Goal: Task Accomplishment & Management: Complete application form

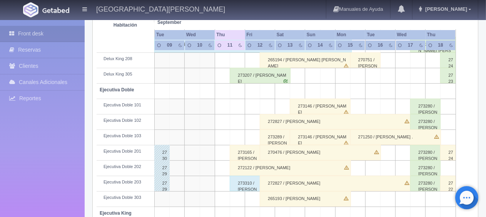
click at [258, 70] on div "273207 / [PERSON_NAME]" at bounding box center [260, 75] width 61 height 15
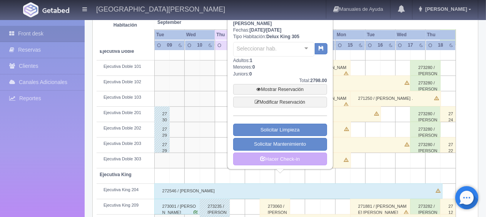
scroll to position [295, 0]
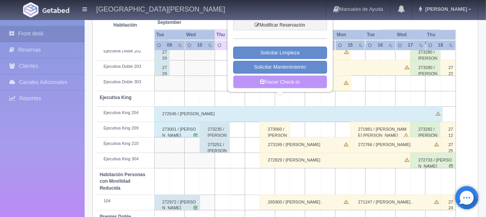
click at [284, 75] on link "Hacer Check-in" at bounding box center [280, 81] width 94 height 13
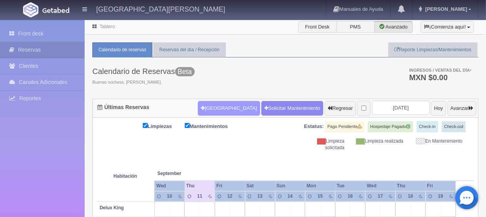
click at [218, 107] on button "Nueva Reserva" at bounding box center [229, 108] width 62 height 15
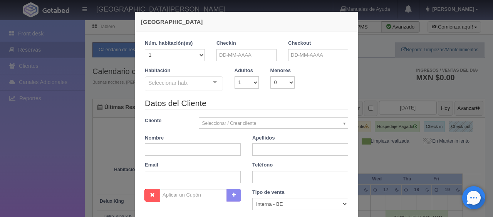
checkbox input "false"
click at [239, 56] on input "text" at bounding box center [246, 55] width 60 height 12
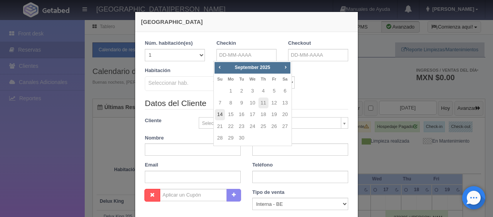
click at [222, 114] on link "14" at bounding box center [220, 114] width 10 height 11
type input "[DATE]"
checkbox input "false"
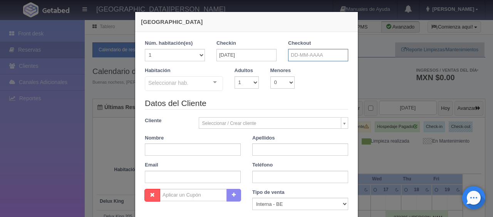
click at [319, 60] on input "text" at bounding box center [318, 55] width 60 height 12
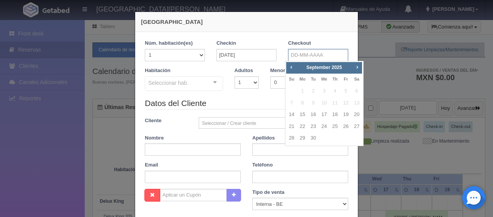
click at [300, 52] on input "text" at bounding box center [318, 55] width 60 height 12
click at [325, 115] on link "17" at bounding box center [324, 114] width 10 height 11
type input "17-09-2025"
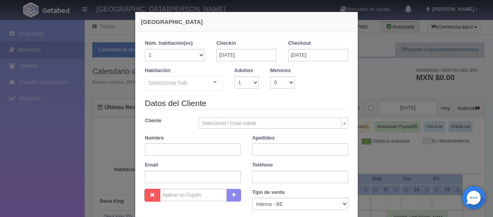
click at [185, 79] on div "Seleccionar hab." at bounding box center [184, 83] width 78 height 15
checkbox input "false"
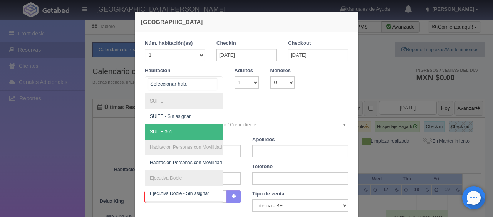
scroll to position [112, 0]
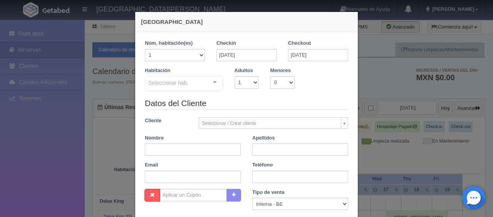
click at [306, 99] on legend "Datos del Cliente" at bounding box center [246, 103] width 203 height 12
click at [241, 58] on input "[DATE]" at bounding box center [246, 55] width 60 height 12
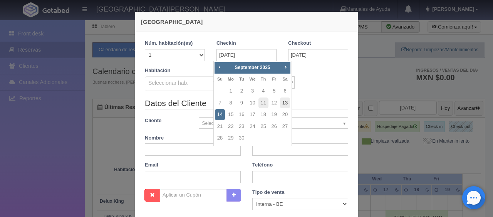
click at [288, 102] on link "13" at bounding box center [285, 102] width 10 height 11
type input "13-09-2025"
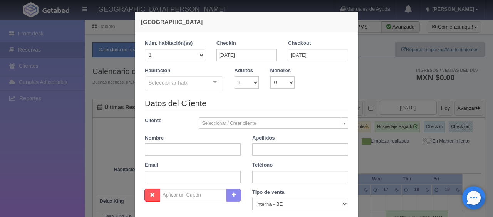
click at [189, 82] on div "Seleccionar hab." at bounding box center [184, 83] width 78 height 15
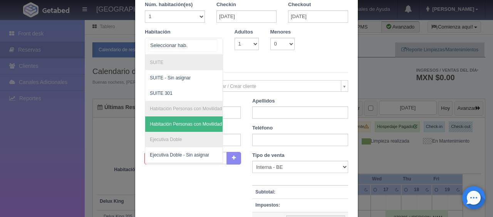
scroll to position [0, 0]
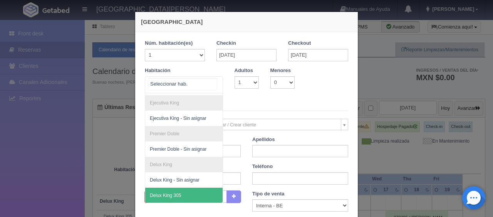
click at [175, 188] on span "Delux King 305" at bounding box center [209, 195] width 129 height 15
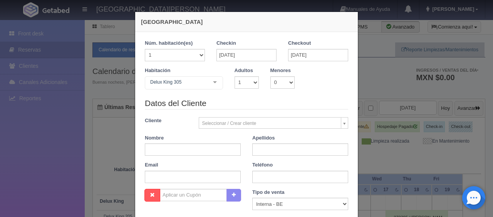
checkbox input "false"
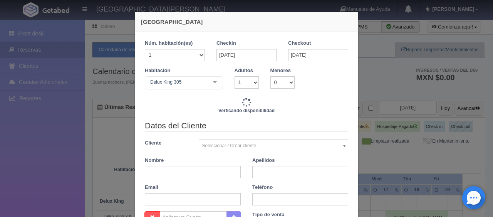
type input "5196.00"
checkbox input "false"
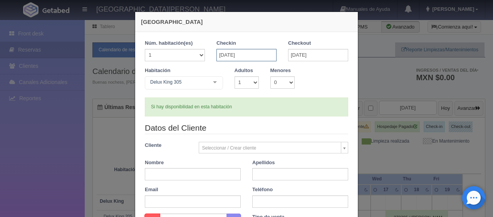
click at [258, 53] on input "13-09-2025" at bounding box center [246, 55] width 60 height 12
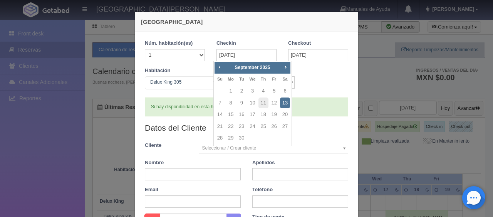
click at [345, 75] on div "Habitación Delux King 305 SUITE SUITE - Sin asignar SUITE 301 Habitación Person…" at bounding box center [246, 82] width 215 height 30
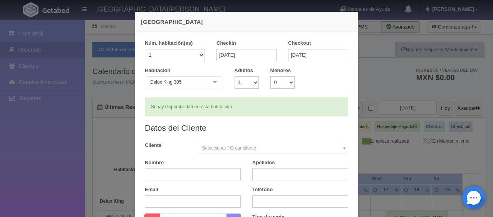
click at [263, 107] on div "Si hay disponibilidad en esta habitación" at bounding box center [246, 106] width 203 height 19
click at [250, 113] on div "Si hay disponibilidad en esta habitación" at bounding box center [246, 106] width 203 height 19
click at [258, 96] on div "Habitación Delux King 305 SUITE SUITE - Sin asignar SUITE 301 Habitación Person…" at bounding box center [246, 82] width 215 height 30
click at [245, 82] on select "1 2 3 4 5 6 7 8 9 10" at bounding box center [246, 82] width 24 height 12
click at [303, 105] on div "Si hay disponibilidad en esta habitación" at bounding box center [246, 106] width 203 height 19
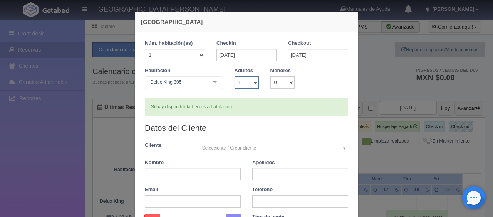
click at [246, 87] on select "1 2 3 4 5 6 7 8 9 10" at bounding box center [246, 82] width 24 height 12
select select "2"
click at [234, 76] on select "1 2 3 4 5 6 7 8 9 10" at bounding box center [246, 82] width 24 height 12
checkbox input "false"
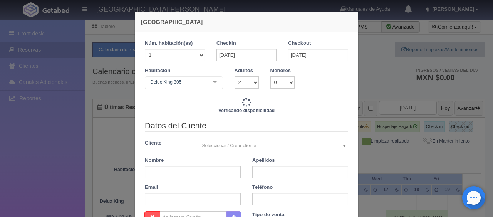
click at [260, 120] on legend "Datos del Cliente" at bounding box center [246, 126] width 203 height 12
type input "5996.00"
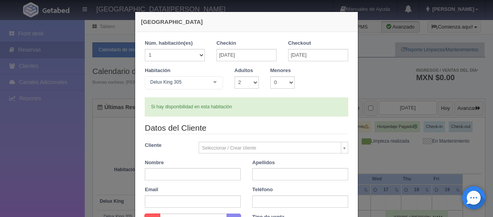
click at [265, 126] on legend "Datos del Cliente" at bounding box center [246, 128] width 203 height 12
click at [244, 116] on form "1 Núm. habitación(es) 1 2 3 4 5 6 7 8 9 10 11 12 13 14 15 16 17 18 19 20 Checki…" at bounding box center [246, 182] width 203 height 285
click at [254, 129] on legend "Datos del Cliente" at bounding box center [246, 128] width 203 height 12
click at [151, 102] on div "Si hay disponibilidad en esta habitación" at bounding box center [246, 106] width 203 height 19
click at [250, 107] on div "Si hay disponibilidad en esta habitación" at bounding box center [246, 106] width 203 height 19
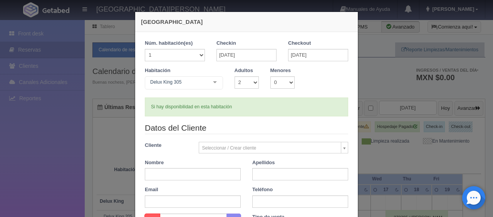
click at [258, 113] on div "Si hay disponibilidad en esta habitación" at bounding box center [246, 106] width 203 height 19
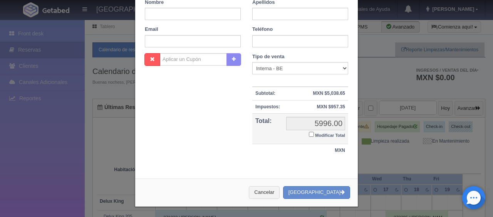
click at [310, 132] on input "Modificar Total" at bounding box center [311, 134] width 5 height 5
checkbox input "true"
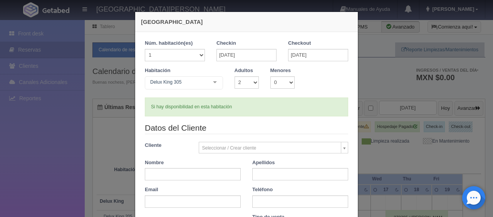
click at [163, 111] on div "Si hay disponibilidad en esta habitación" at bounding box center [246, 106] width 203 height 19
click at [218, 177] on input "text" at bounding box center [193, 174] width 96 height 12
click at [288, 116] on div "Si hay disponibilidad en esta habitación" at bounding box center [246, 106] width 203 height 19
click at [209, 172] on input "text" at bounding box center [193, 174] width 96 height 12
click at [260, 57] on input "13-09-2025" at bounding box center [246, 55] width 60 height 12
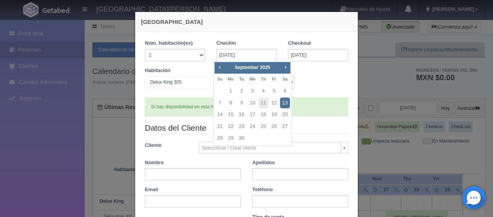
click at [318, 90] on div "Habitación Delux King 305 SUITE SUITE - Sin asignar SUITE 301 Habitación Person…" at bounding box center [246, 82] width 215 height 30
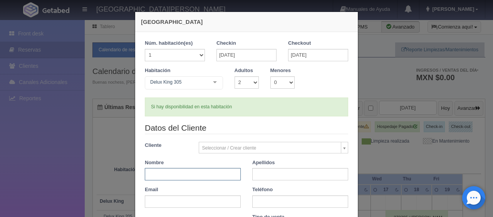
click at [199, 170] on input "text" at bounding box center [193, 174] width 96 height 12
click at [246, 114] on div "Si hay disponibilidad en esta habitación" at bounding box center [246, 106] width 203 height 19
drag, startPoint x: 246, startPoint y: 110, endPoint x: 154, endPoint y: 117, distance: 92.3
click at [154, 117] on form "1 Núm. habitación(es) 1 2 3 4 5 6 7 8 9 10 11 12 13 14 15 16 17 18 19 20 Checki…" at bounding box center [246, 169] width 203 height 259
drag, startPoint x: 261, startPoint y: 102, endPoint x: 258, endPoint y: 107, distance: 5.5
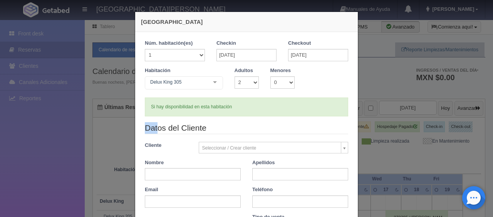
click at [261, 102] on div "Si hay disponibilidad en esta habitación" at bounding box center [246, 106] width 203 height 19
click at [236, 112] on div "Si hay disponibilidad en esta habitación" at bounding box center [246, 106] width 203 height 19
drag, startPoint x: 249, startPoint y: 108, endPoint x: 201, endPoint y: 104, distance: 48.3
click at [201, 104] on div "Si hay disponibilidad en esta habitación" at bounding box center [246, 106] width 203 height 19
click at [224, 107] on div "Si hay disponibilidad en esta habitación" at bounding box center [246, 106] width 203 height 19
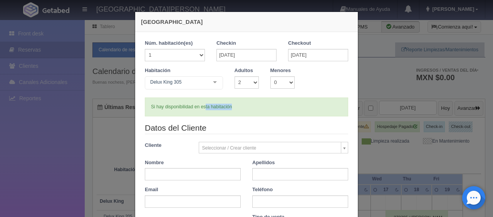
click at [246, 106] on div "Si hay disponibilidad en esta habitación" at bounding box center [246, 106] width 203 height 19
click at [188, 176] on input "text" at bounding box center [193, 174] width 96 height 12
paste input "[PERSON_NAME]"
drag, startPoint x: 211, startPoint y: 176, endPoint x: 166, endPoint y: 176, distance: 44.3
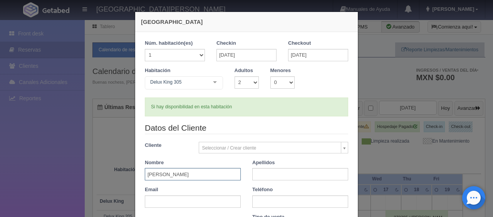
click at [166, 176] on input "[PERSON_NAME]" at bounding box center [193, 174] width 96 height 12
type input "Fernando"
paste input "Jimenez Tovar"
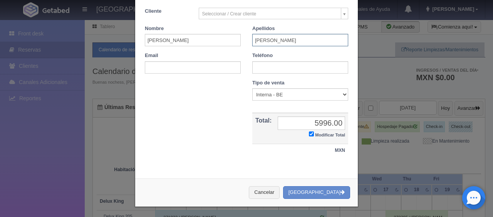
type input "Jimenez Tovar"
click at [273, 67] on input "text" at bounding box center [300, 67] width 96 height 12
paste input "5107602562"
type input "5107602562"
click at [267, 98] on select "Correo Electronico Interna - BE Llamada OTA Externa Otro WALK IN" at bounding box center [300, 94] width 96 height 12
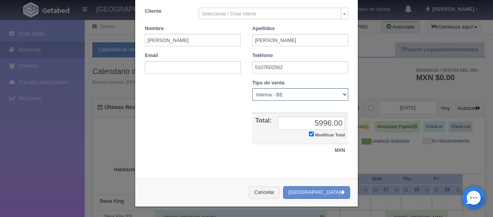
select select "phone"
click at [252, 88] on select "Correo Electronico Interna - BE Llamada OTA Externa Otro WALK IN" at bounding box center [300, 94] width 96 height 12
click at [328, 127] on input "5996.00" at bounding box center [311, 122] width 67 height 13
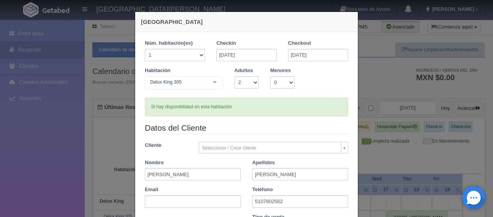
type input "6396"
click at [245, 52] on input "13-09-2025" at bounding box center [246, 55] width 60 height 12
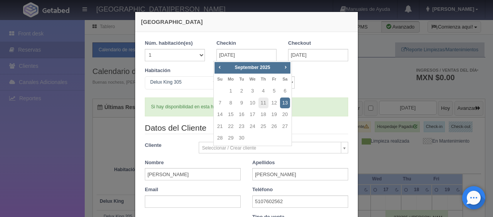
click at [311, 105] on div "Si hay disponibilidad en esta habitación" at bounding box center [246, 106] width 203 height 19
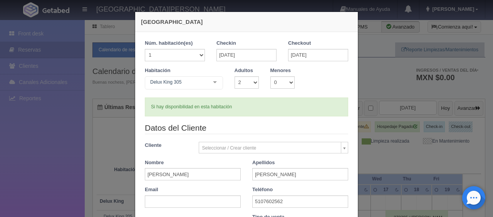
scroll to position [134, 0]
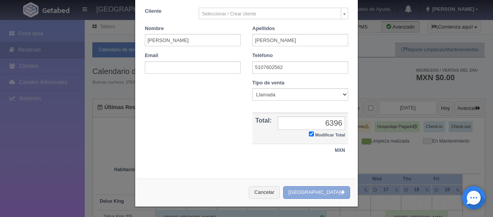
click at [316, 188] on button "[GEOGRAPHIC_DATA]" at bounding box center [316, 192] width 67 height 13
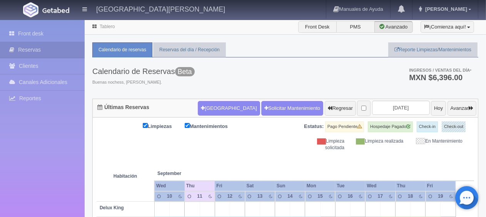
scroll to position [193, 0]
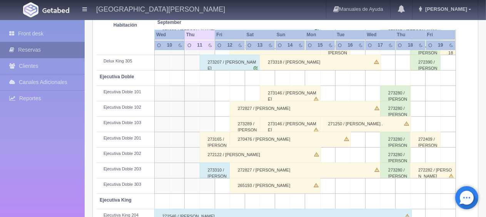
click at [49, 47] on link "Reservas" at bounding box center [42, 50] width 85 height 16
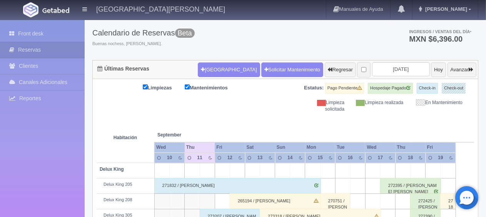
scroll to position [0, 0]
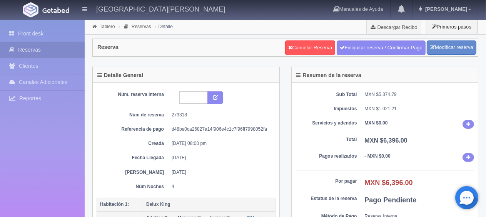
scroll to position [193, 0]
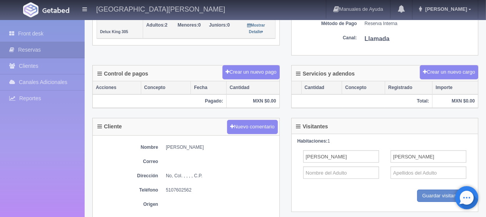
drag, startPoint x: 238, startPoint y: 146, endPoint x: 166, endPoint y: 145, distance: 71.6
click at [166, 145] on dd "[PERSON_NAME]" at bounding box center [221, 147] width 110 height 7
copy dd "[PERSON_NAME]"
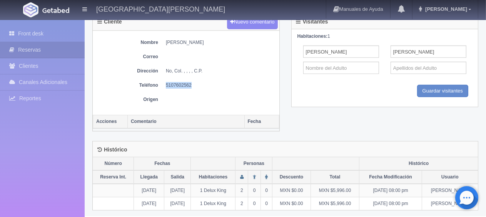
drag, startPoint x: 197, startPoint y: 82, endPoint x: 165, endPoint y: 76, distance: 32.9
click at [165, 76] on div "Nombre [PERSON_NAME] Dirección No, Col. , , , , C.P. Teléfono [PHONE_NUMBER] Or…" at bounding box center [186, 73] width 187 height 84
copy dd "5107602562"
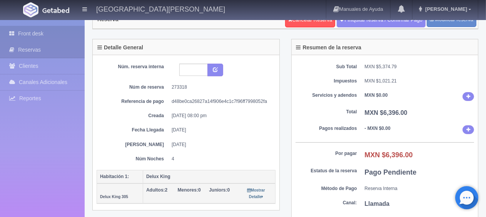
scroll to position [0, 0]
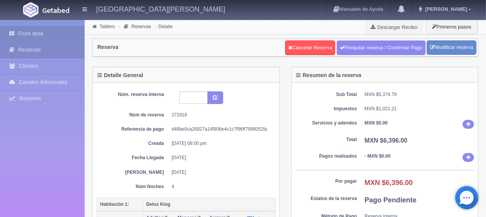
click at [24, 32] on link "Front desk" at bounding box center [42, 34] width 85 height 16
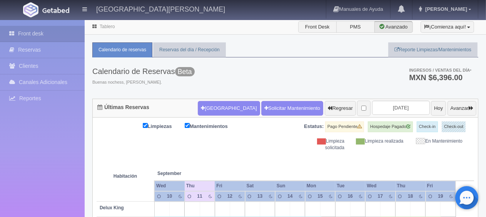
click at [262, 151] on th at bounding box center [282, 165] width 45 height 29
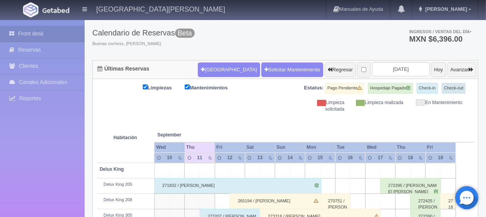
scroll to position [154, 0]
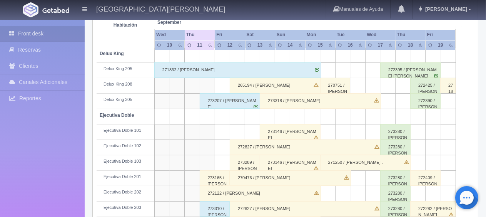
click at [313, 96] on div "273318 / [PERSON_NAME]" at bounding box center [320, 100] width 121 height 15
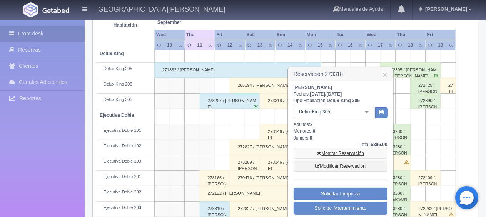
click at [322, 149] on link "Mostrar Reservación" at bounding box center [341, 153] width 94 height 11
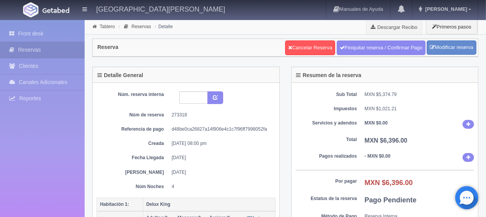
drag, startPoint x: 207, startPoint y: 148, endPoint x: 173, endPoint y: 146, distance: 34.3
click at [173, 146] on div "Núm. reserva interna Núm de reserva 273318 Referencia de pago d48be0ca26827a14f…" at bounding box center [186, 140] width 179 height 99
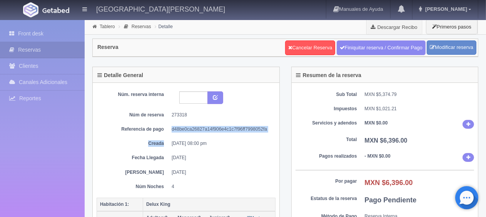
drag, startPoint x: 170, startPoint y: 131, endPoint x: 166, endPoint y: 132, distance: 4.0
click at [167, 131] on div "Núm. reserva interna Núm de reserva 273318 Referencia de pago d48be0ca26827a14f…" at bounding box center [186, 140] width 179 height 99
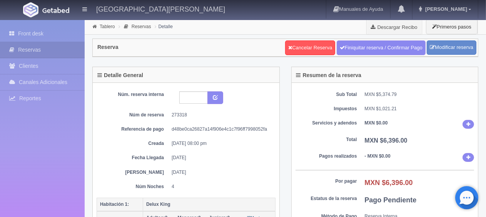
click at [176, 147] on div "Núm. reserva interna Núm de reserva 273318 Referencia de pago d48be0ca26827a14f…" at bounding box center [186, 140] width 179 height 99
drag, startPoint x: 171, startPoint y: 141, endPoint x: 240, endPoint y: 139, distance: 68.9
click at [240, 140] on dd "[DATE] 08:00 pm" at bounding box center [221, 143] width 98 height 7
click at [197, 158] on dd "[DATE]" at bounding box center [221, 157] width 98 height 7
click at [172, 146] on div "Núm. reserva interna Núm de reserva 273318 Referencia de pago d48be0ca26827a14f…" at bounding box center [186, 140] width 179 height 99
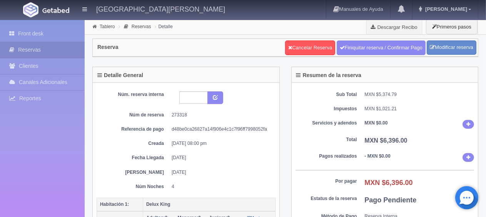
drag, startPoint x: 168, startPoint y: 154, endPoint x: 211, endPoint y: 155, distance: 42.7
click at [211, 155] on dl "Fecha Llegada [DATE]" at bounding box center [185, 157] width 167 height 7
click at [205, 178] on div "Núm. reserva interna Núm de reserva 273318 Referencia de pago d48be0ca26827a14f…" at bounding box center [186, 140] width 179 height 99
drag, startPoint x: 206, startPoint y: 172, endPoint x: 147, endPoint y: 129, distance: 73.6
click at [147, 129] on div "Núm. reserva interna Núm de reserva 273318 Referencia de pago d48be0ca26827a14f…" at bounding box center [186, 140] width 179 height 99
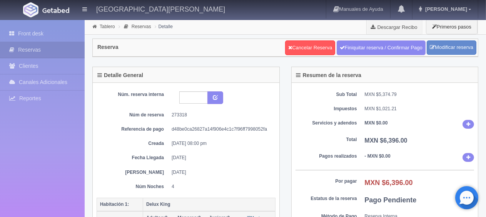
click at [190, 164] on div "Núm. reserva interna Núm de reserva 273318 Referencia de pago d48be0ca26827a14f…" at bounding box center [186, 140] width 179 height 99
drag, startPoint x: 155, startPoint y: 131, endPoint x: 175, endPoint y: 167, distance: 40.7
click at [175, 167] on div "Núm. reserva interna Núm de reserva 273318 Referencia de pago d48be0ca26827a14f…" at bounding box center [186, 140] width 179 height 99
click at [186, 179] on div "Núm. reserva interna Núm de reserva 273318 Referencia de pago d48be0ca26827a14f…" at bounding box center [186, 140] width 179 height 99
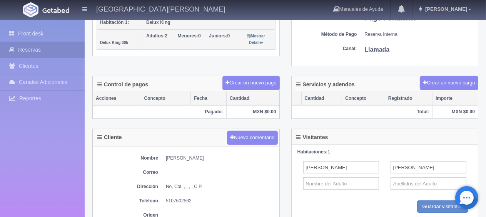
scroll to position [28, 0]
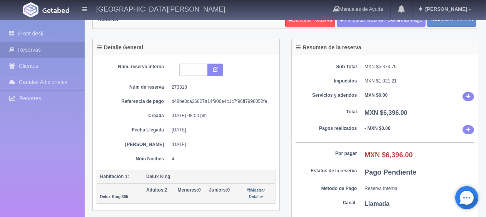
click at [217, 156] on dd "4" at bounding box center [221, 159] width 98 height 7
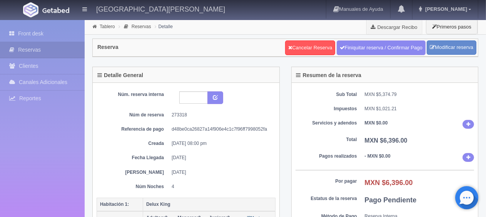
drag, startPoint x: 213, startPoint y: 136, endPoint x: 202, endPoint y: 168, distance: 34.1
click at [202, 168] on div "Núm. reserva interna Núm de reserva 273318 Referencia de pago d48be0ca26827a14f…" at bounding box center [186, 140] width 179 height 99
click at [198, 171] on dd "17-09-2025" at bounding box center [221, 172] width 98 height 7
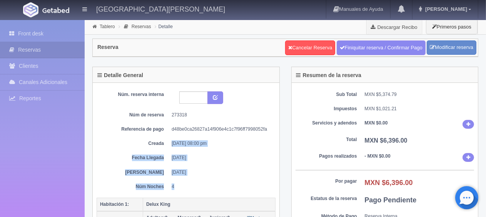
drag, startPoint x: 193, startPoint y: 184, endPoint x: 165, endPoint y: 122, distance: 67.6
click at [163, 130] on div "Núm. reserva interna Núm de reserva 273318 Referencia de pago d48be0ca26827a14f…" at bounding box center [186, 140] width 179 height 99
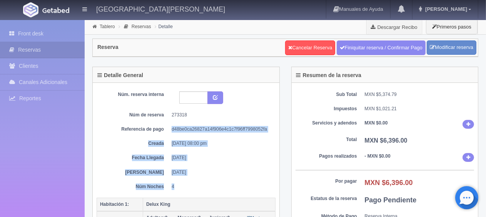
click at [225, 166] on div "Núm. reserva interna Núm de reserva 273318 Referencia de pago d48be0ca26827a14f…" at bounding box center [186, 140] width 179 height 99
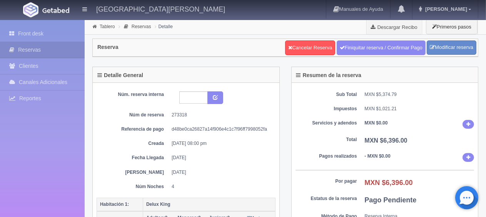
click at [268, 140] on dd "11-09-25 08:00 pm" at bounding box center [221, 143] width 98 height 7
drag, startPoint x: 257, startPoint y: 152, endPoint x: 252, endPoint y: 155, distance: 6.0
click at [254, 155] on div "Núm. reserva interna Núm de reserva 273318 Referencia de pago d48be0ca26827a14f…" at bounding box center [186, 140] width 179 height 99
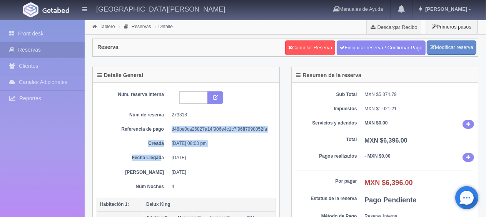
drag, startPoint x: 144, startPoint y: 112, endPoint x: 143, endPoint y: 105, distance: 6.6
click at [143, 109] on div "Núm. reserva interna Núm de reserva 273318 Referencia de pago d48be0ca26827a14f…" at bounding box center [186, 140] width 179 height 99
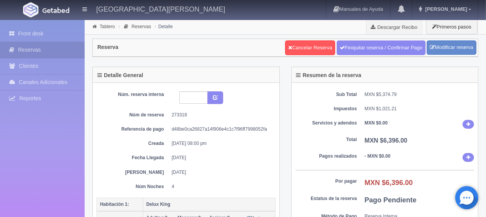
click at [202, 157] on dd "13-09-2025" at bounding box center [221, 157] width 98 height 7
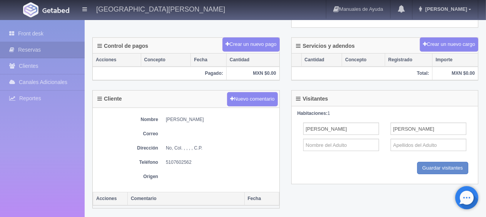
scroll to position [182, 0]
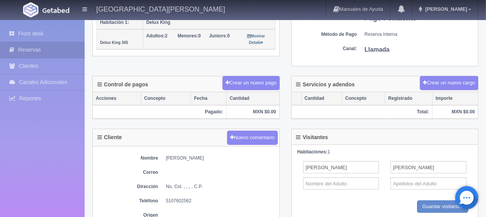
drag, startPoint x: 227, startPoint y: 166, endPoint x: 161, endPoint y: 159, distance: 66.2
click at [161, 159] on div "Nombre Fernando Jimenez Tovar Correo Dirección No, Col. , , , , C.P. Teléfono 5…" at bounding box center [186, 188] width 187 height 84
click at [182, 149] on div "Nombre Fernando Jimenez Tovar Correo Dirección No, Col. , , , , C.P. Teléfono 5…" at bounding box center [186, 188] width 187 height 84
drag, startPoint x: 236, startPoint y: 160, endPoint x: 148, endPoint y: 147, distance: 89.1
click at [148, 147] on div "Nombre Fernando Jimenez Tovar Correo Dirección No, Col. , , , , C.P. Teléfono 5…" at bounding box center [186, 188] width 187 height 84
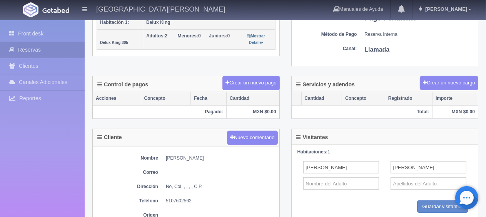
click at [169, 176] on div "Nombre Fernando Jimenez Tovar Correo Dirección No, Col. , , , , C.P. Teléfono 5…" at bounding box center [186, 188] width 187 height 84
drag, startPoint x: 168, startPoint y: 161, endPoint x: 160, endPoint y: 155, distance: 9.6
click at [160, 156] on div "Nombre Fernando Jimenez Tovar Correo Dirección No, Col. , , , , C.P. Teléfono 5…" at bounding box center [186, 188] width 187 height 84
click at [196, 155] on dd "[PERSON_NAME]" at bounding box center [221, 158] width 110 height 7
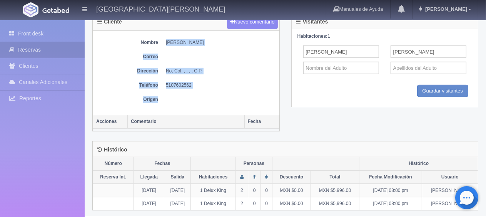
drag, startPoint x: 196, startPoint y: 89, endPoint x: 151, endPoint y: 24, distance: 79.0
click at [151, 24] on div "Cliente Nuevo comentario Nombre Fernando Jimenez Tovar Correo Dirección No, Col…" at bounding box center [186, 72] width 188 height 118
click at [176, 69] on dd "No, Col. , , , , C.P." at bounding box center [221, 71] width 110 height 7
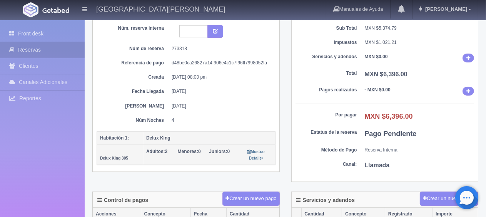
scroll to position [0, 0]
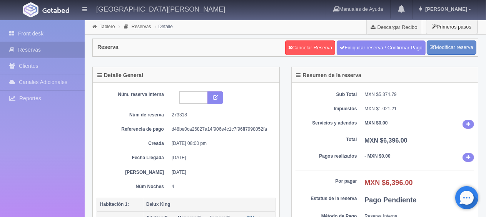
click at [221, 136] on div "Núm. reserva interna Núm de reserva 273318 Referencia de pago d48be0ca26827a14f…" at bounding box center [186, 140] width 179 height 99
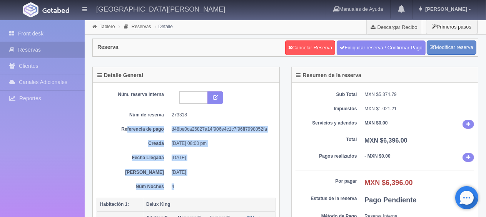
drag, startPoint x: 206, startPoint y: 181, endPoint x: 127, endPoint y: 131, distance: 94.1
click at [127, 131] on div "Núm. reserva interna Núm de reserva 273318 Referencia de pago d48be0ca26827a14f…" at bounding box center [186, 140] width 179 height 99
click at [127, 133] on div "Núm. reserva interna Núm de reserva 273318 Referencia de pago d48be0ca26827a14f…" at bounding box center [186, 140] width 179 height 99
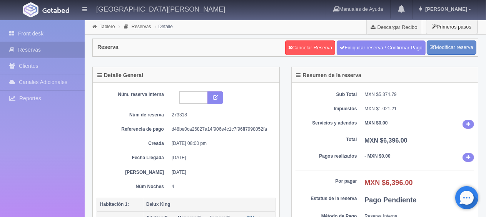
click at [243, 169] on dd "17-09-2025" at bounding box center [221, 172] width 98 height 7
drag, startPoint x: 221, startPoint y: 159, endPoint x: 126, endPoint y: 82, distance: 122.1
click at [126, 83] on div "Núm. reserva interna Núm de reserva 273318 Referencia de pago d48be0ca26827a14f…" at bounding box center [186, 160] width 187 height 155
click at [176, 170] on dd "17-09-2025" at bounding box center [221, 172] width 98 height 7
drag, startPoint x: 178, startPoint y: 178, endPoint x: 141, endPoint y: 133, distance: 58.5
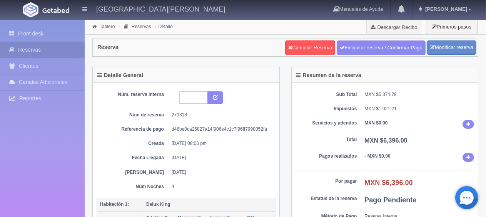
click at [125, 107] on div "Núm. reserva interna Núm de reserva 273318 Referencia de pago d48be0ca26827a14f…" at bounding box center [186, 140] width 179 height 99
click at [142, 138] on div "Núm. reserva interna Núm de reserva 273318 Referencia de pago d48be0ca26827a14f…" at bounding box center [186, 140] width 179 height 99
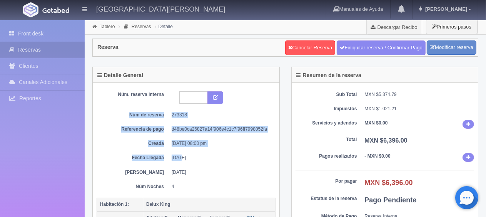
drag, startPoint x: 124, startPoint y: 115, endPoint x: 185, endPoint y: 166, distance: 79.3
click at [185, 166] on div "Núm. reserva interna Núm de reserva 273318 Referencia de pago d48be0ca26827a14f…" at bounding box center [186, 140] width 179 height 99
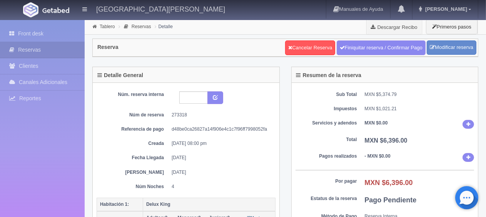
click at [194, 179] on div "Núm. reserva interna Núm de reserva 273318 Referencia de pago d48be0ca26827a14f…" at bounding box center [186, 140] width 179 height 99
click at [223, 177] on div "Núm. reserva interna Núm de reserva 273318 Referencia de pago d48be0ca26827a14f…" at bounding box center [186, 140] width 179 height 99
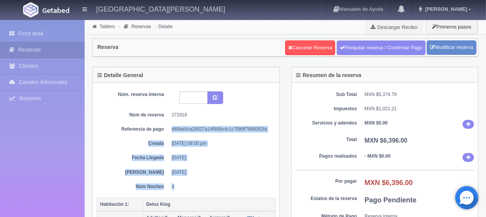
drag, startPoint x: 177, startPoint y: 187, endPoint x: 147, endPoint y: 84, distance: 107.9
click at [147, 87] on div "Núm. reserva interna Núm de reserva 273318 Referencia de pago d48be0ca26827a14f…" at bounding box center [186, 142] width 179 height 111
click at [226, 156] on dd "13-09-2025" at bounding box center [221, 157] width 98 height 7
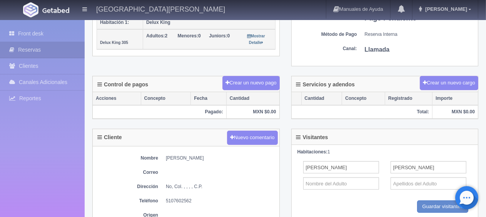
scroll to position [297, 0]
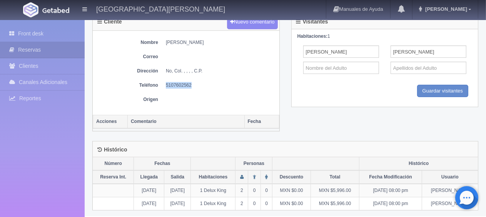
drag, startPoint x: 202, startPoint y: 75, endPoint x: 162, endPoint y: 86, distance: 41.6
click at [162, 86] on div "Nombre Fernando Jimenez Tovar Correo Dirección No, Col. , , , , C.P. Teléfono 5…" at bounding box center [186, 73] width 187 height 84
copy dd "5107602562"
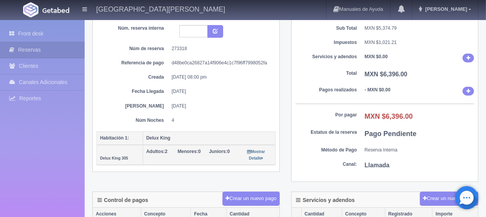
click at [226, 112] on div "Núm. reserva interna Núm de reserva 273318 Referencia de pago d48be0ca26827a14f…" at bounding box center [186, 74] width 179 height 99
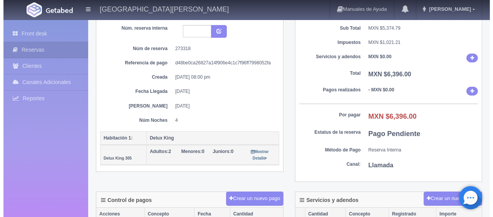
scroll to position [0, 0]
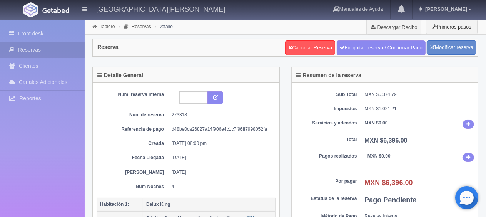
click at [465, 55] on div "Cancelar Reserva Finiquitar reserva / Confirmar Pago Modificar reserva" at bounding box center [380, 47] width 195 height 19
click at [465, 54] on link "Modificar reserva" at bounding box center [452, 47] width 50 height 14
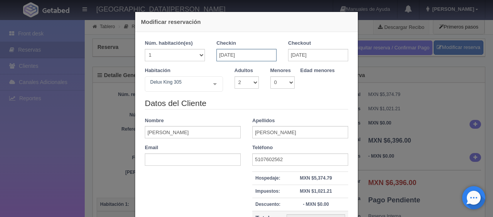
click at [248, 55] on input "13-09-2025" at bounding box center [246, 55] width 60 height 12
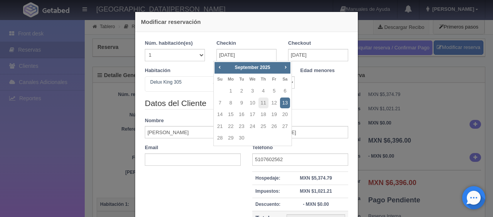
click at [328, 95] on div "Habitación Delux King 305 SUITE SUITE - Sin asignar SUITE 301 Habitación Person…" at bounding box center [246, 82] width 215 height 30
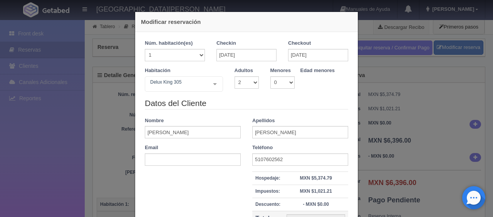
checkbox input "false"
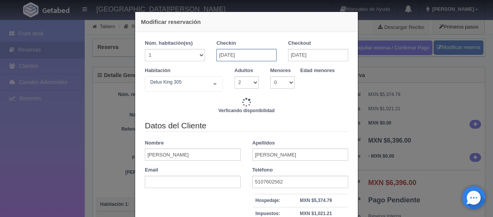
click at [256, 53] on input "13-09-2025" at bounding box center [246, 55] width 60 height 12
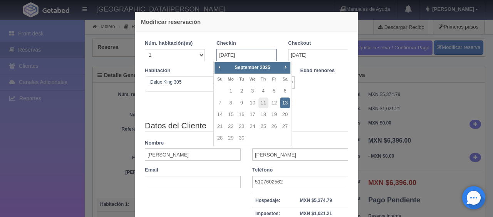
type input "5996.00"
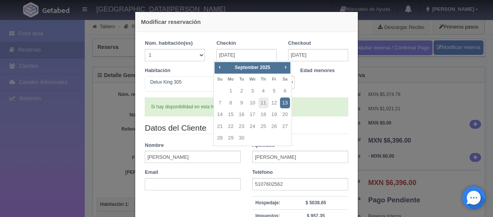
click at [316, 107] on div "Si hay disponibilidad en esta habitación" at bounding box center [246, 106] width 203 height 19
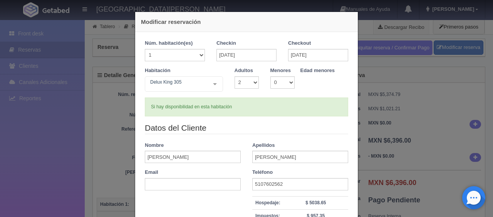
checkbox input "false"
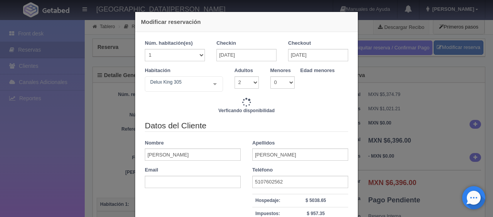
scroll to position [96, 0]
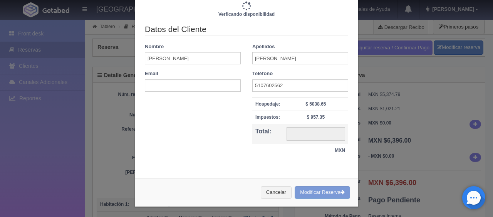
type input "5996.00"
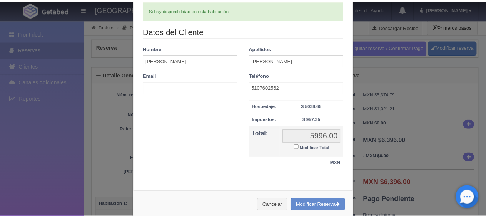
scroll to position [0, 0]
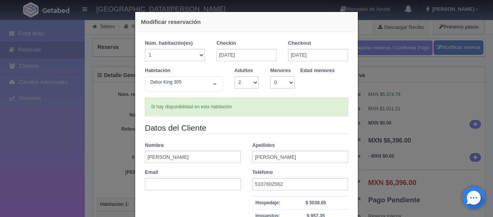
click at [397, 98] on div "Modificar reservación Núm. habitación(es) 1 2 3 4 5 6 7 8 9 10 11 12 13 14 15 1…" at bounding box center [246, 108] width 493 height 217
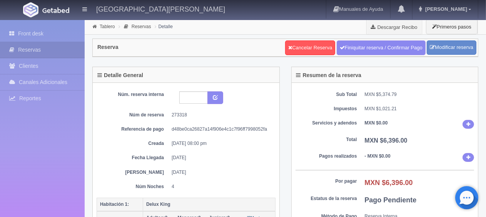
click at [238, 147] on div "Núm. reserva interna Núm de reserva 273318 Referencia de pago d48be0ca26827a14f…" at bounding box center [186, 140] width 179 height 99
click at [457, 48] on link "Modificar reserva" at bounding box center [452, 47] width 50 height 14
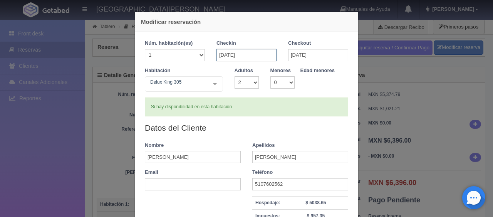
click at [261, 53] on input "13-09-2025" at bounding box center [246, 55] width 60 height 12
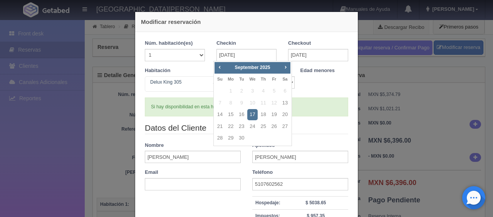
click at [318, 100] on div "Si hay disponibilidad en esta habitación" at bounding box center [246, 106] width 203 height 19
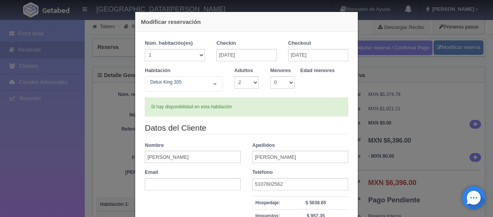
checkbox input "false"
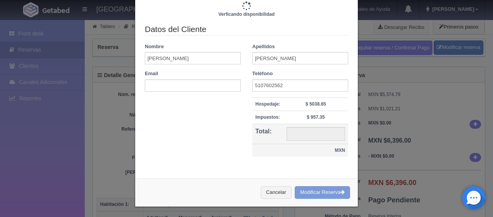
type input "5996.00"
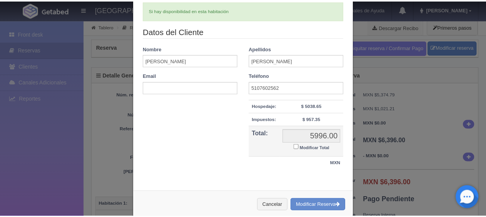
scroll to position [0, 0]
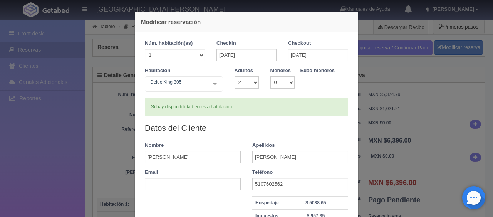
click at [423, 122] on div "Modificar reservación Núm. habitación(es) 1 2 3 4 5 6 7 8 9 10 11 12 13 14 15 1…" at bounding box center [246, 108] width 493 height 217
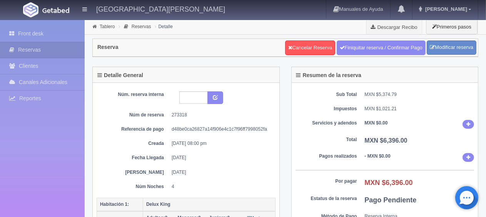
click at [234, 156] on dd "13-09-2025" at bounding box center [221, 157] width 98 height 7
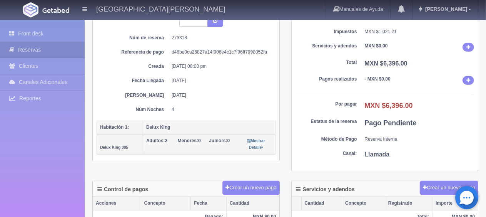
scroll to position [39, 0]
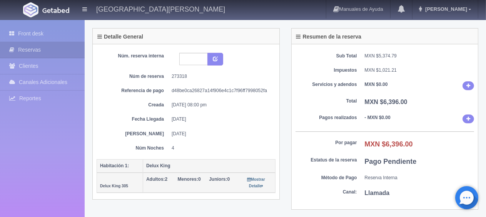
click at [236, 147] on dd "4" at bounding box center [221, 148] width 98 height 7
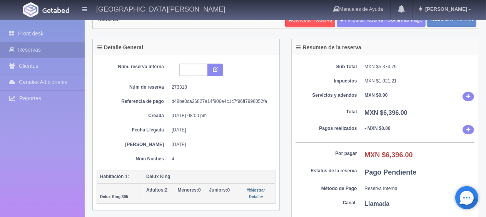
scroll to position [0, 0]
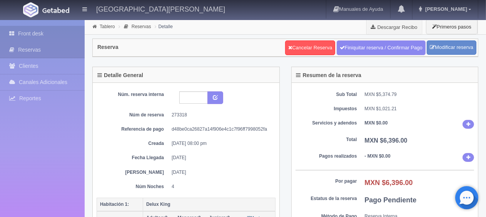
click at [39, 36] on link "Front desk" at bounding box center [42, 34] width 85 height 16
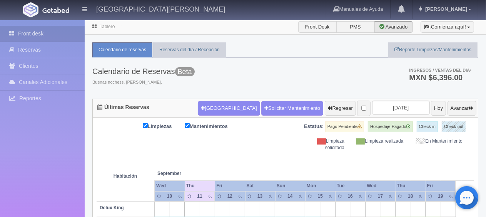
click at [224, 99] on div "[GEOGRAPHIC_DATA] Solicitar Mantenimiento Regresar [DATE] [DATE] Avanzar" at bounding box center [337, 108] width 283 height 20
click at [223, 102] on button "[GEOGRAPHIC_DATA]" at bounding box center [229, 108] width 62 height 15
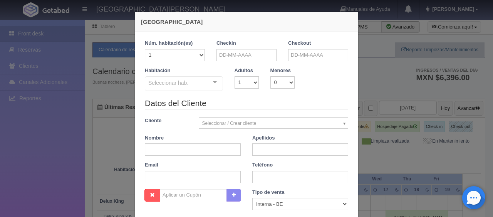
checkbox input "false"
click at [255, 54] on input "text" at bounding box center [246, 55] width 60 height 12
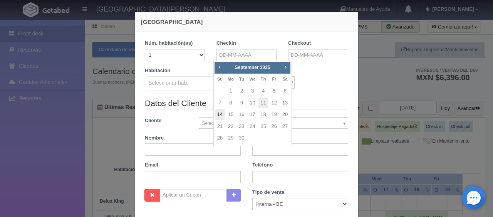
click at [221, 115] on link "14" at bounding box center [220, 114] width 10 height 11
type input "[DATE]"
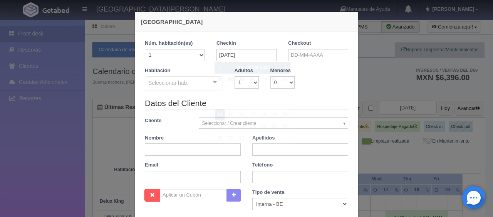
checkbox input "false"
click at [308, 53] on input "text" at bounding box center [318, 55] width 60 height 12
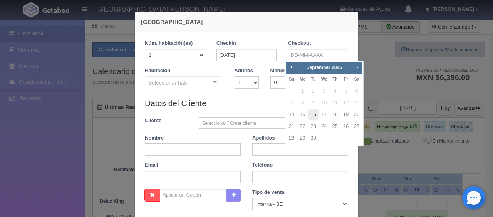
click at [311, 112] on link "16" at bounding box center [313, 114] width 10 height 11
type input "[DATE]"
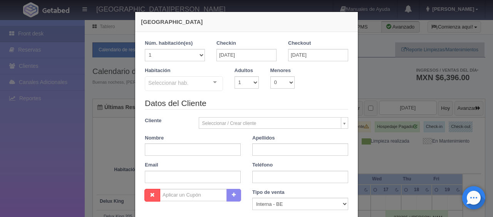
click at [194, 85] on div "Seleccionar hab." at bounding box center [184, 83] width 78 height 15
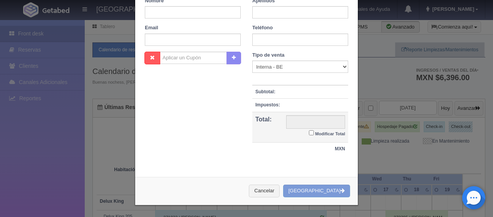
click at [398, 157] on div "[GEOGRAPHIC_DATA] 1 Núm. habitación(es) 1 2 3 4 5 6 7 8 9 10 11 12 13 14 15 16 …" at bounding box center [246, 108] width 493 height 217
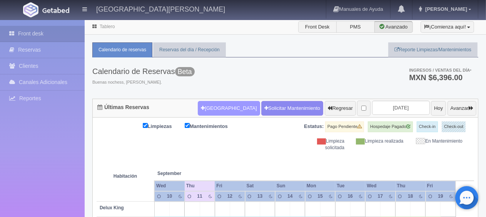
click at [218, 110] on button "[GEOGRAPHIC_DATA]" at bounding box center [229, 108] width 62 height 15
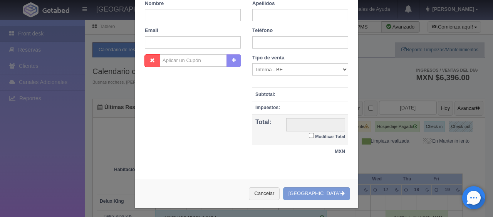
checkbox input "false"
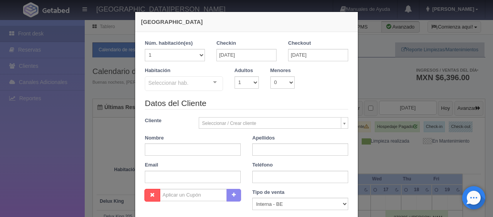
click at [266, 100] on legend "Datos del Cliente" at bounding box center [246, 103] width 203 height 12
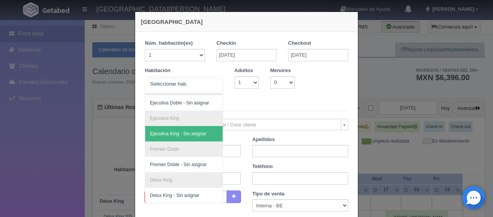
click at [206, 85] on div "SUITE SUITE - Sin asignar SUITE 301 Habitación Personas con Movilidad Reducida …" at bounding box center [184, 84] width 78 height 17
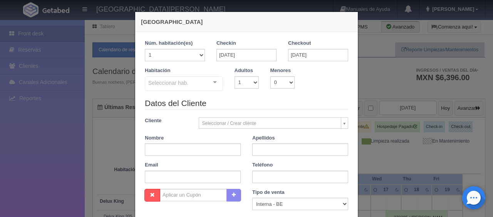
click at [256, 111] on div "Datos del Cliente Cliente Seleccionar / Crear cliente Nuevo Cliente [PERSON_NAM…" at bounding box center [246, 142] width 215 height 91
click at [259, 110] on div "Datos del Cliente Cliente Seleccionar / Crear cliente Nuevo Cliente [PERSON_NAM…" at bounding box center [246, 142] width 215 height 91
click at [245, 58] on input "[DATE]" at bounding box center [246, 55] width 60 height 12
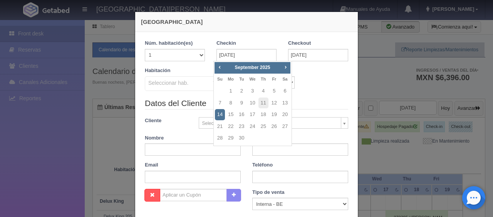
click at [290, 69] on div "Prev Next [DATE]" at bounding box center [252, 68] width 76 height 12
click at [286, 67] on span "Next" at bounding box center [285, 67] width 6 height 6
click at [270, 104] on link "10" at bounding box center [274, 102] width 10 height 11
type input "[DATE]"
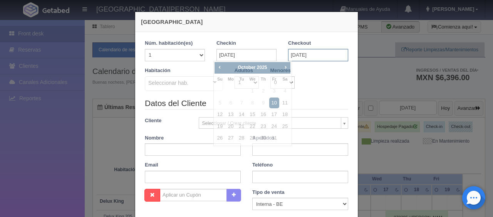
click at [310, 53] on input "[DATE]" at bounding box center [318, 55] width 60 height 12
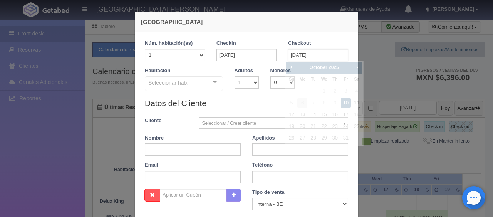
checkbox input "false"
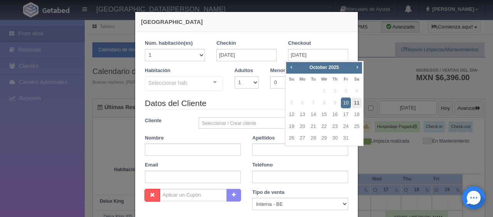
click at [354, 103] on link "11" at bounding box center [357, 102] width 10 height 11
type input "[DATE]"
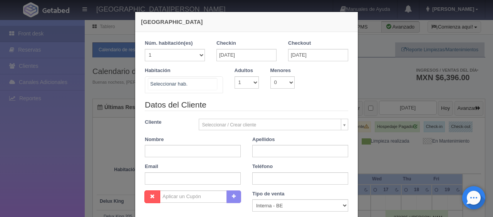
checkbox input "false"
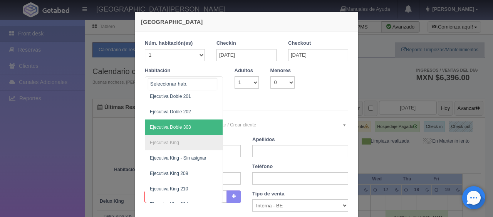
scroll to position [328, 0]
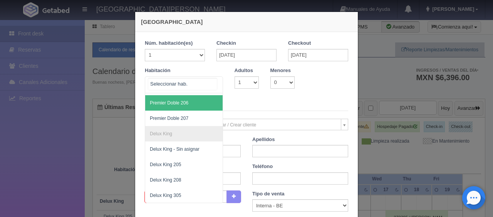
click at [197, 77] on div at bounding box center [184, 84] width 78 height 17
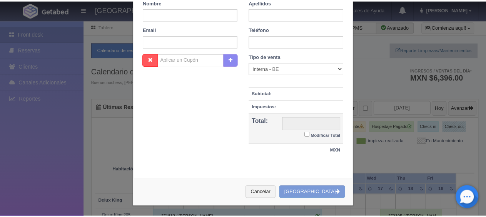
scroll to position [0, 0]
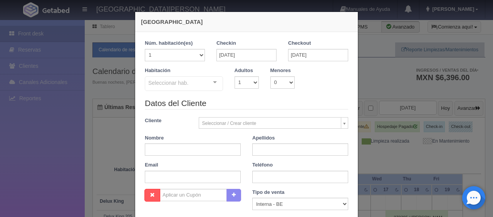
click at [390, 91] on div "[GEOGRAPHIC_DATA] 1 Núm. habitación(es) 1 2 3 4 5 6 7 8 9 10 11 12 13 14 15 16 …" at bounding box center [246, 108] width 493 height 217
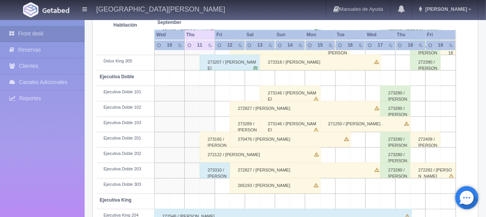
scroll to position [385, 0]
